Goal: Task Accomplishment & Management: Use online tool/utility

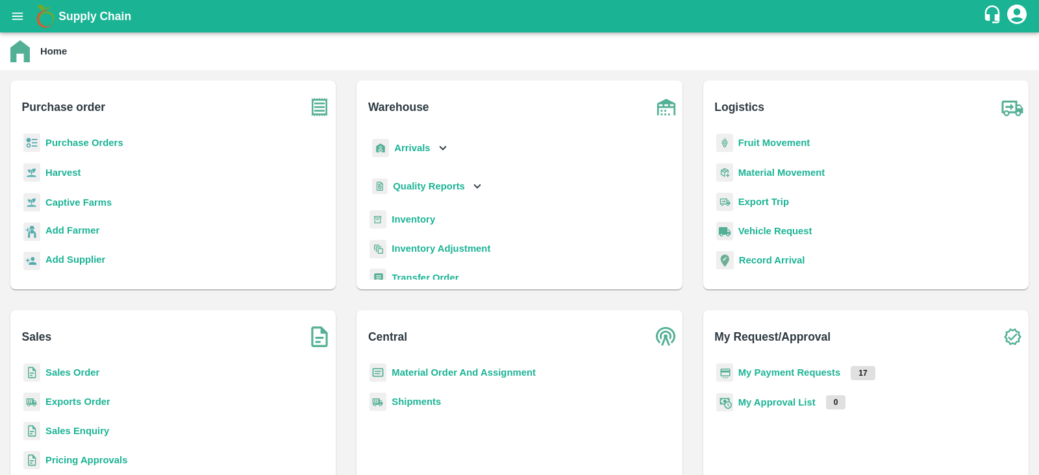
click at [78, 208] on p "Captive Farms" at bounding box center [78, 202] width 66 height 14
click at [79, 147] on b "Purchase Orders" at bounding box center [84, 143] width 78 height 10
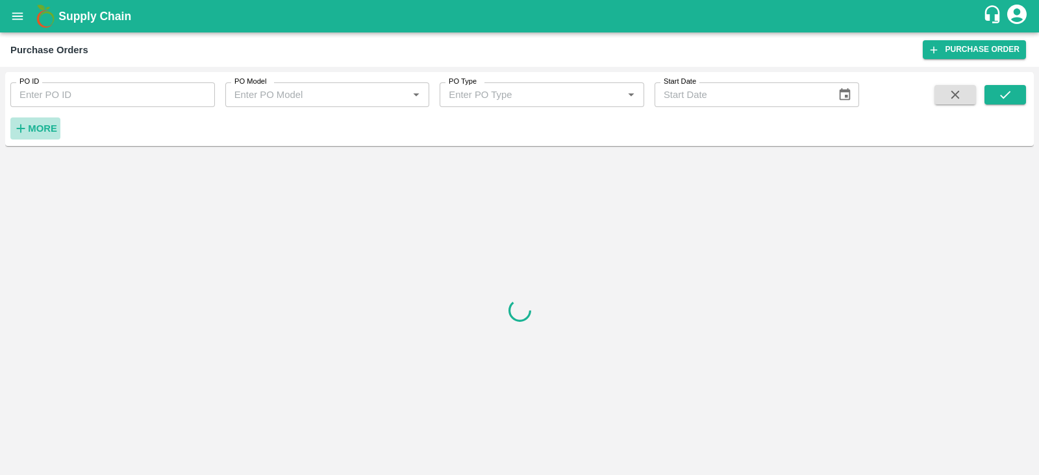
click at [42, 127] on strong "More" at bounding box center [42, 128] width 29 height 10
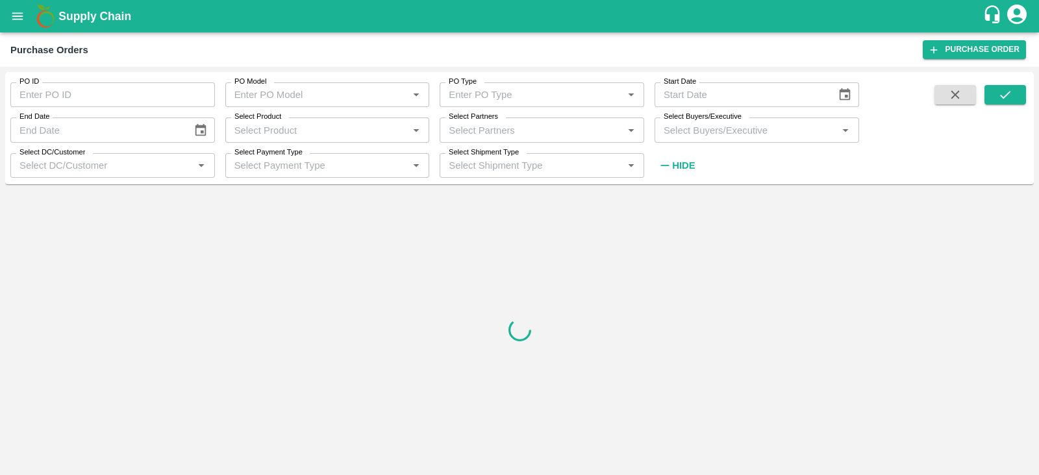
click at [474, 128] on input "Select Partners" at bounding box center [530, 129] width 175 height 17
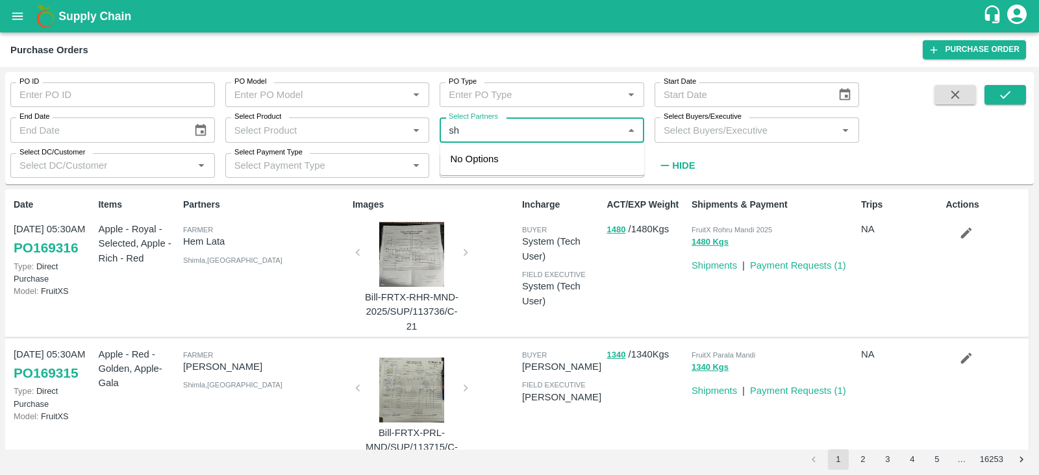
type input "s"
click at [357, 129] on input "Select Product" at bounding box center [316, 129] width 175 height 17
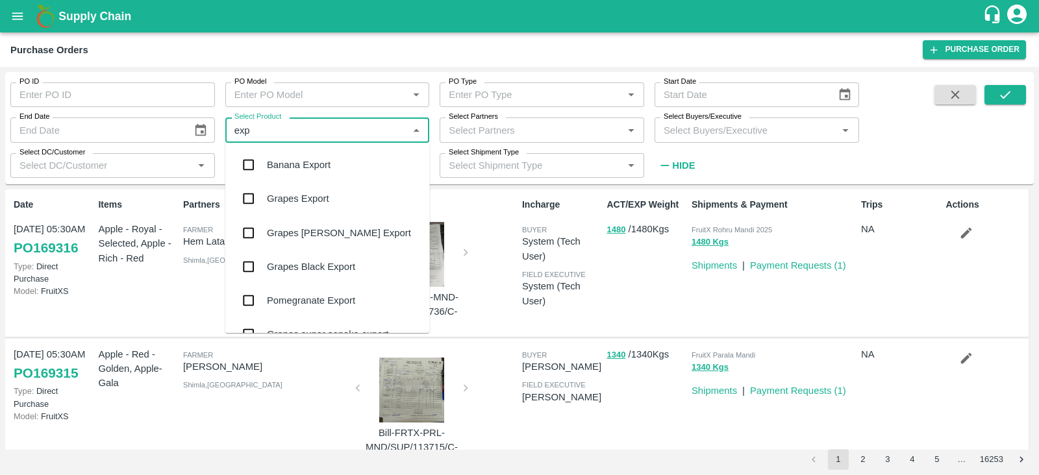
type input "expo"
click at [298, 167] on div "Banana Export" at bounding box center [299, 165] width 64 height 14
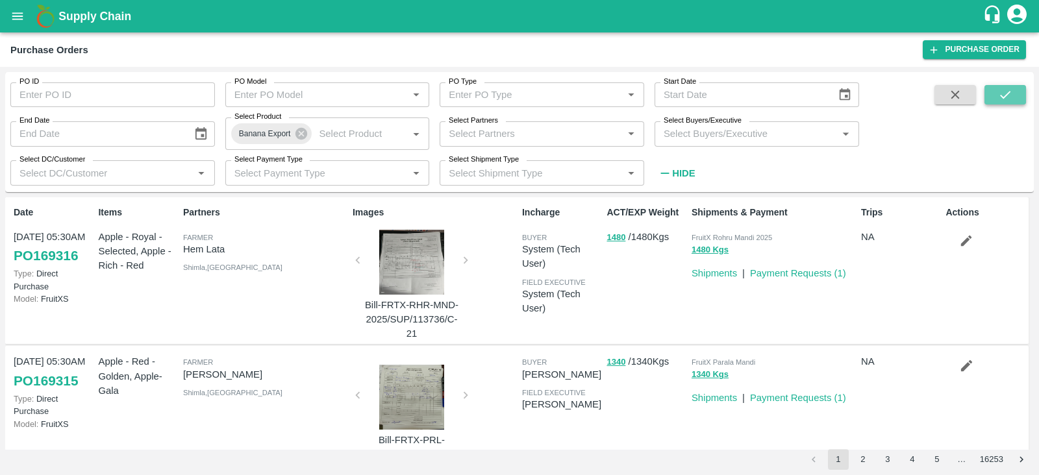
click at [990, 99] on button "submit" at bounding box center [1005, 94] width 42 height 19
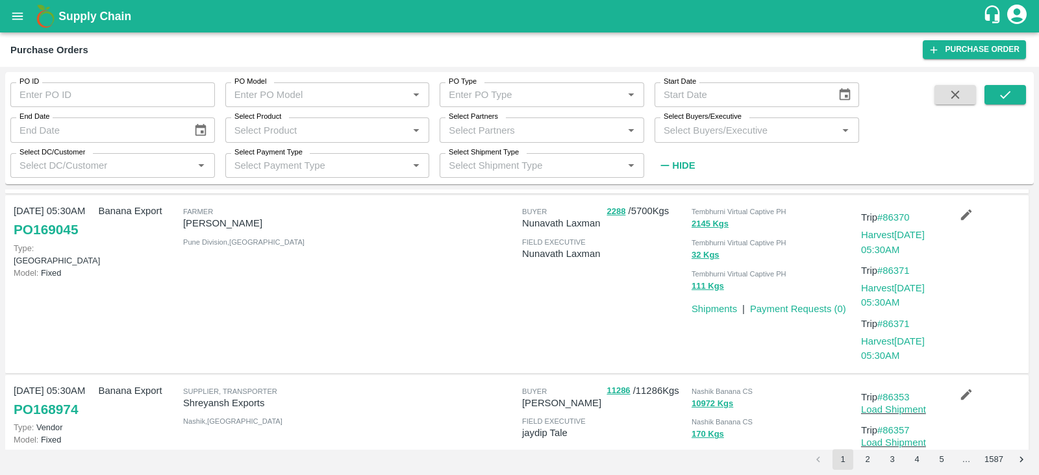
scroll to position [778, 0]
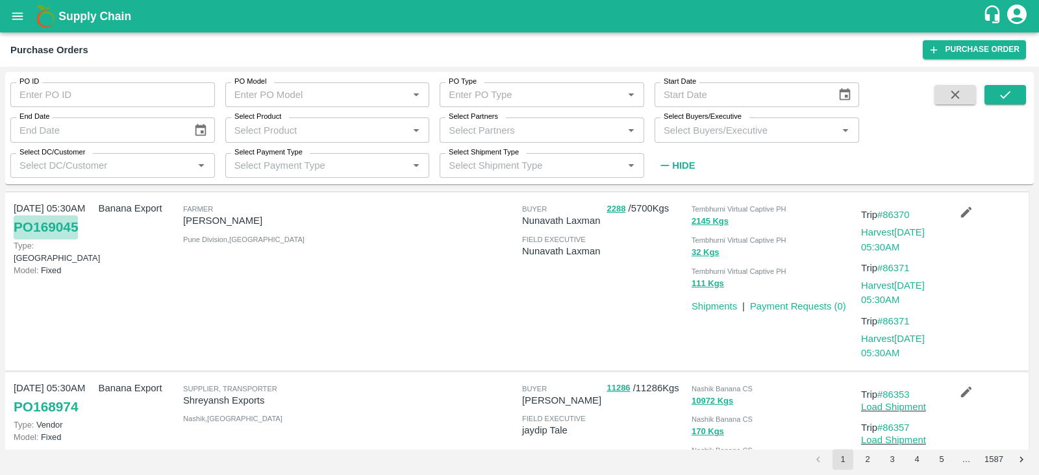
click at [52, 228] on link "PO 169045" at bounding box center [46, 226] width 64 height 23
